Goal: Task Accomplishment & Management: Manage account settings

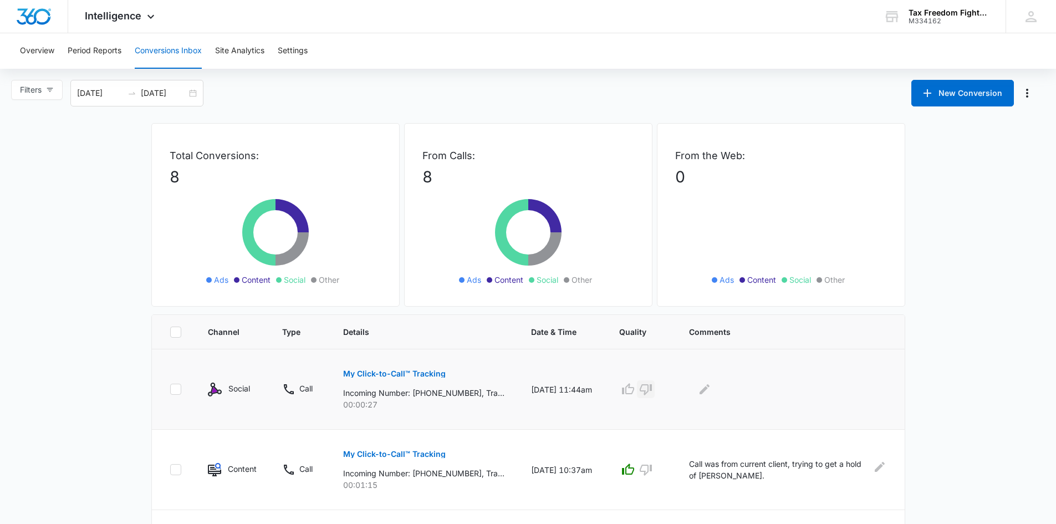
click at [645, 385] on icon "button" at bounding box center [645, 389] width 13 height 13
click at [707, 391] on icon "Edit Comments" at bounding box center [705, 389] width 10 height 10
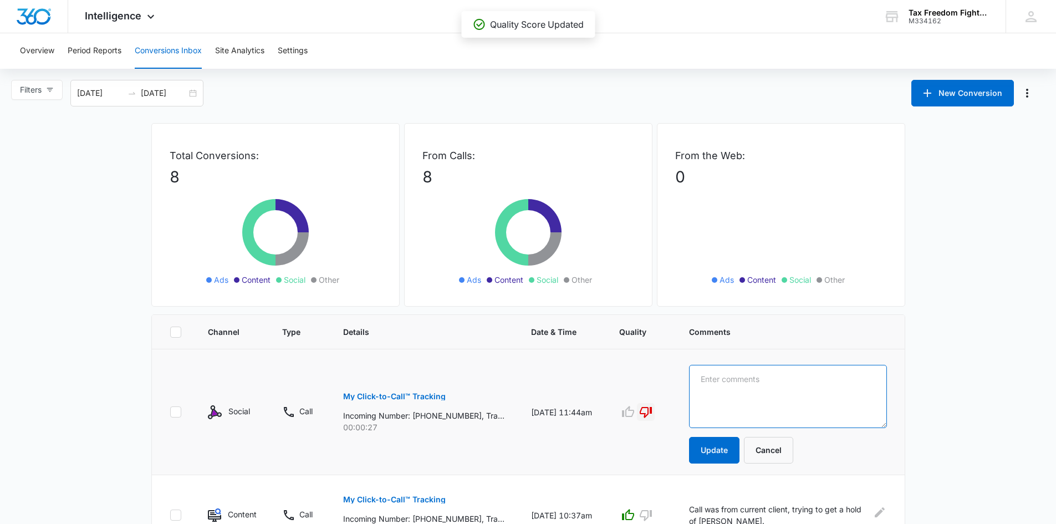
click at [707, 391] on textarea at bounding box center [787, 396] width 197 height 63
type textarea "Spam call"
click at [706, 451] on button "Update" at bounding box center [714, 450] width 50 height 27
